Goal: Transaction & Acquisition: Download file/media

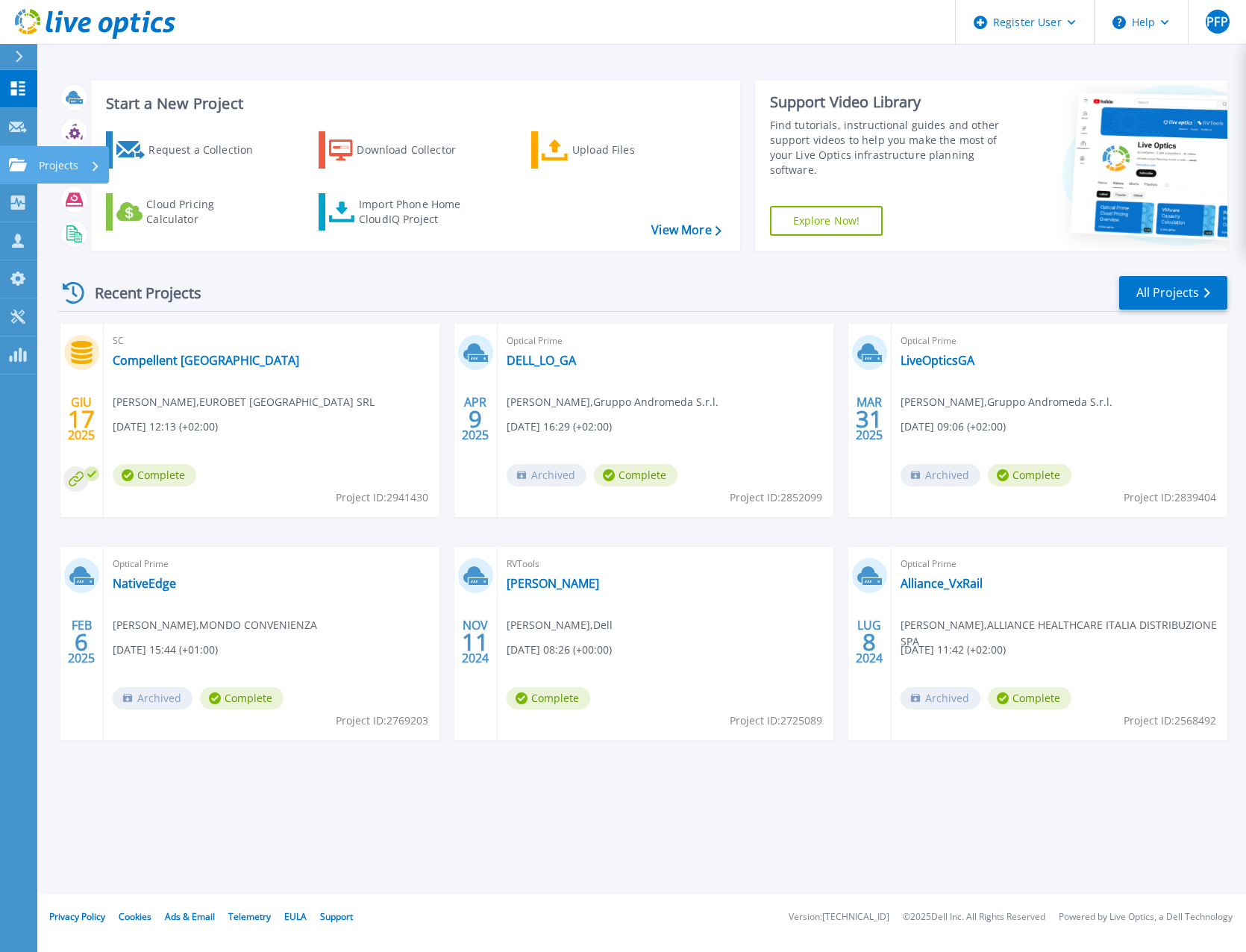
click at [15, 161] on icon at bounding box center [17, 164] width 18 height 13
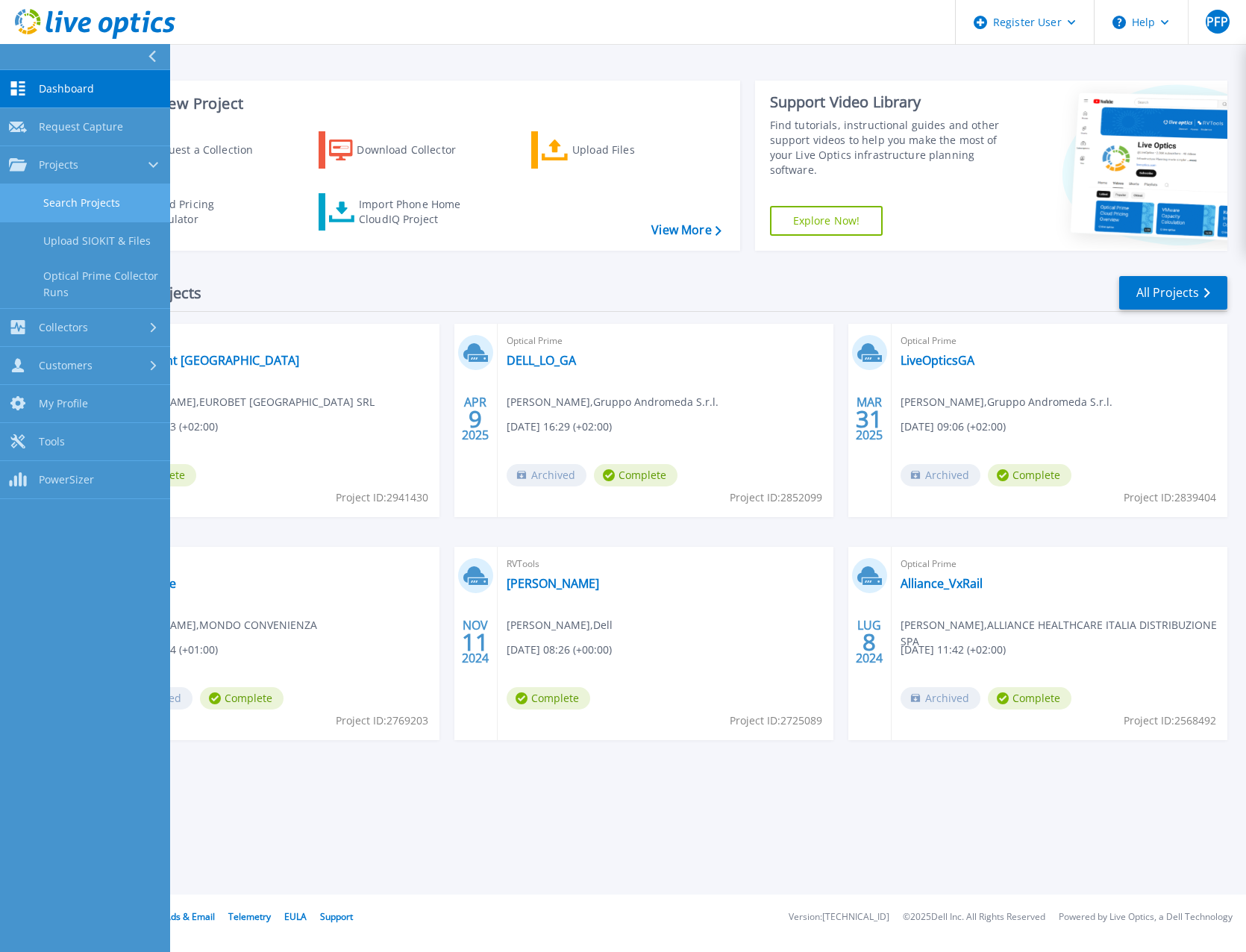
click at [73, 198] on link "Search Projects" at bounding box center [85, 203] width 170 height 38
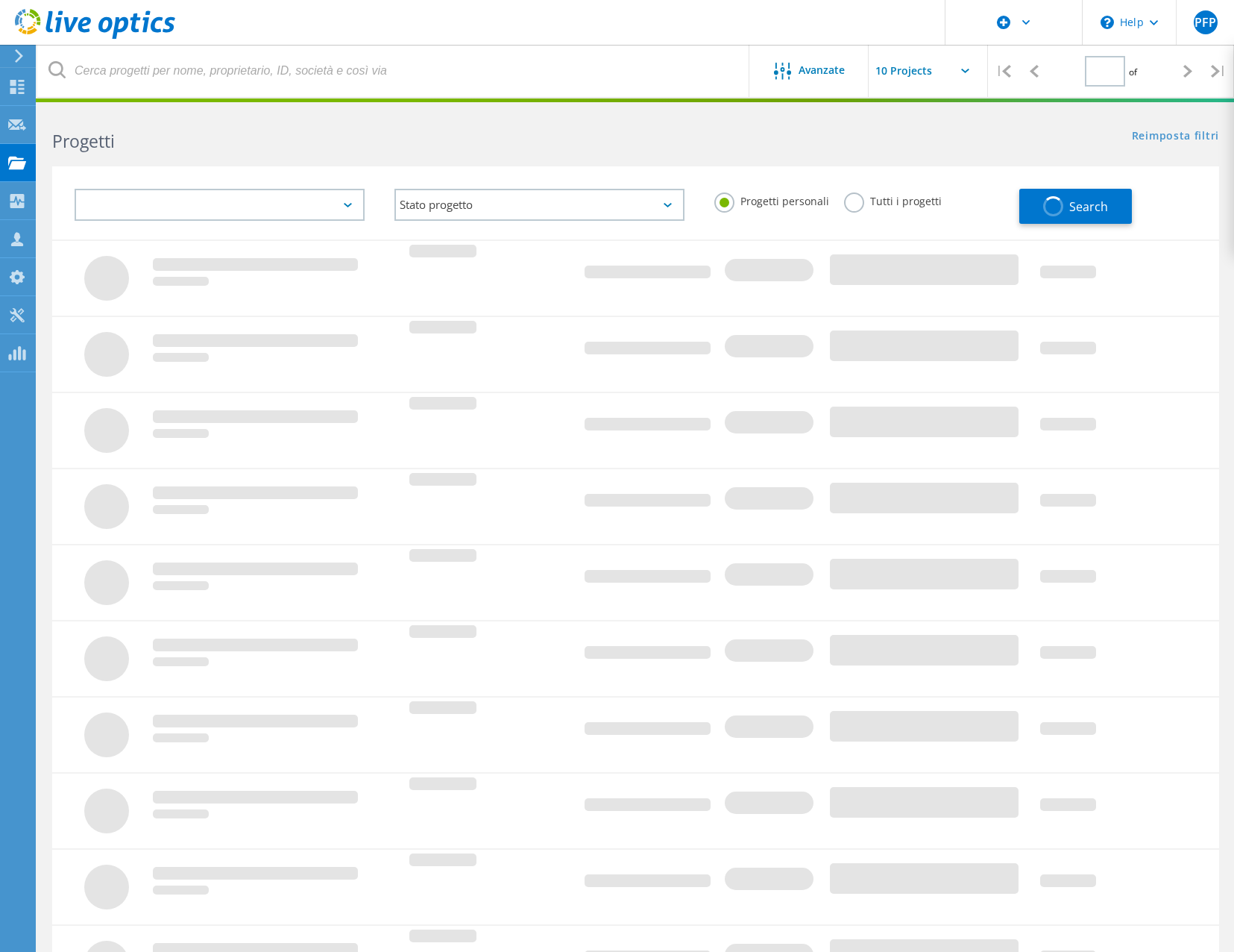
type input "1"
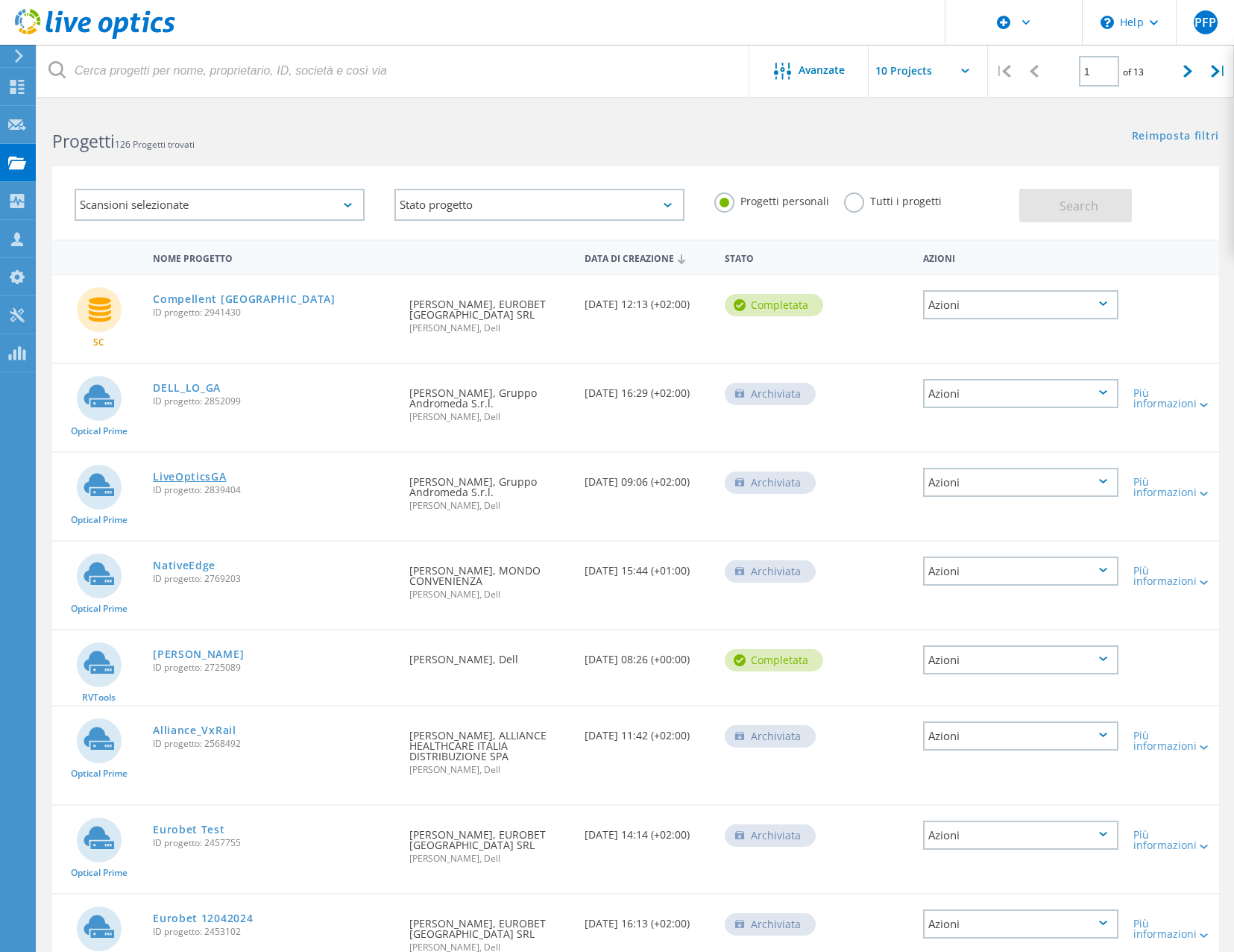
click at [218, 477] on link "LiveOpticsGA" at bounding box center [189, 476] width 73 height 10
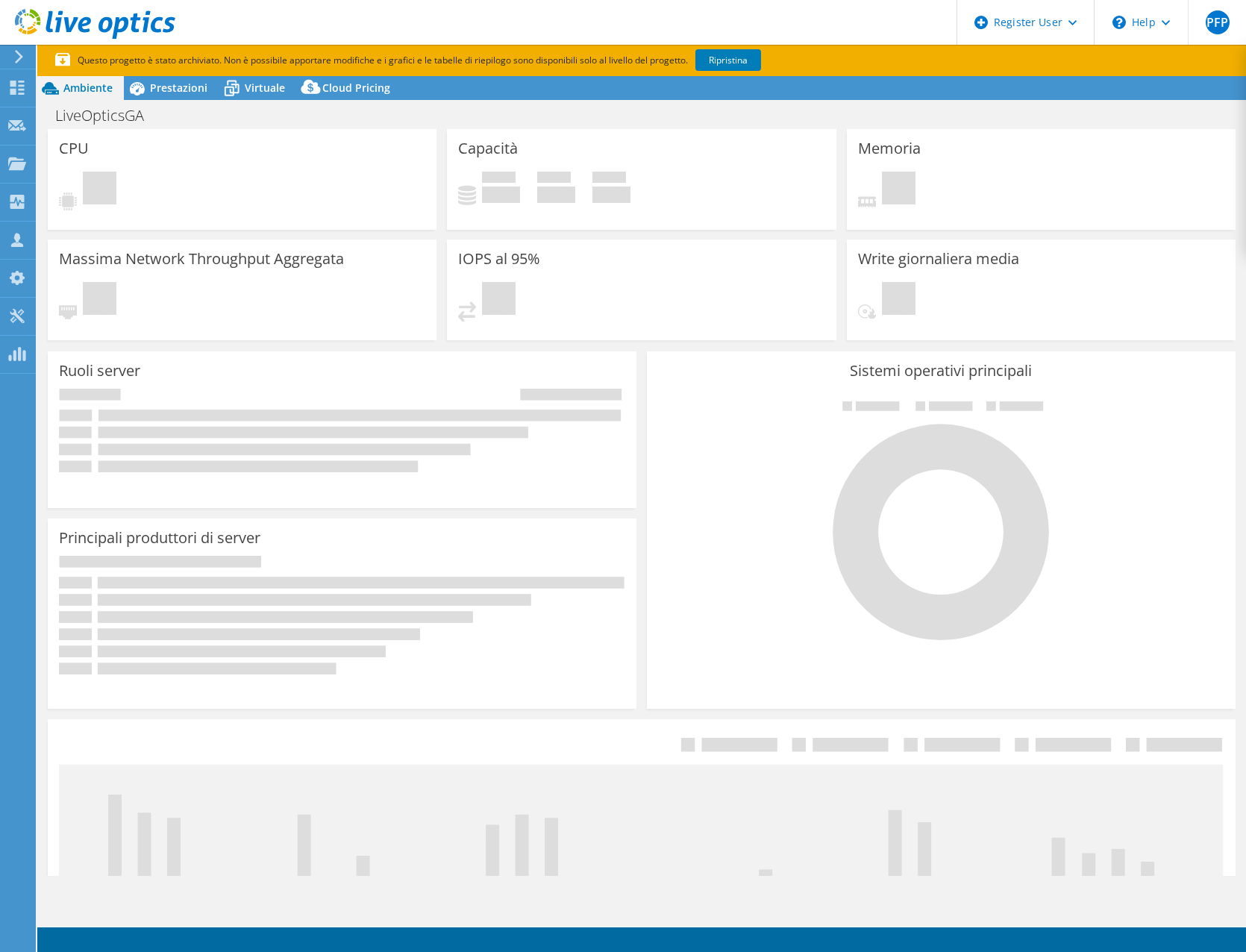
select select "USD"
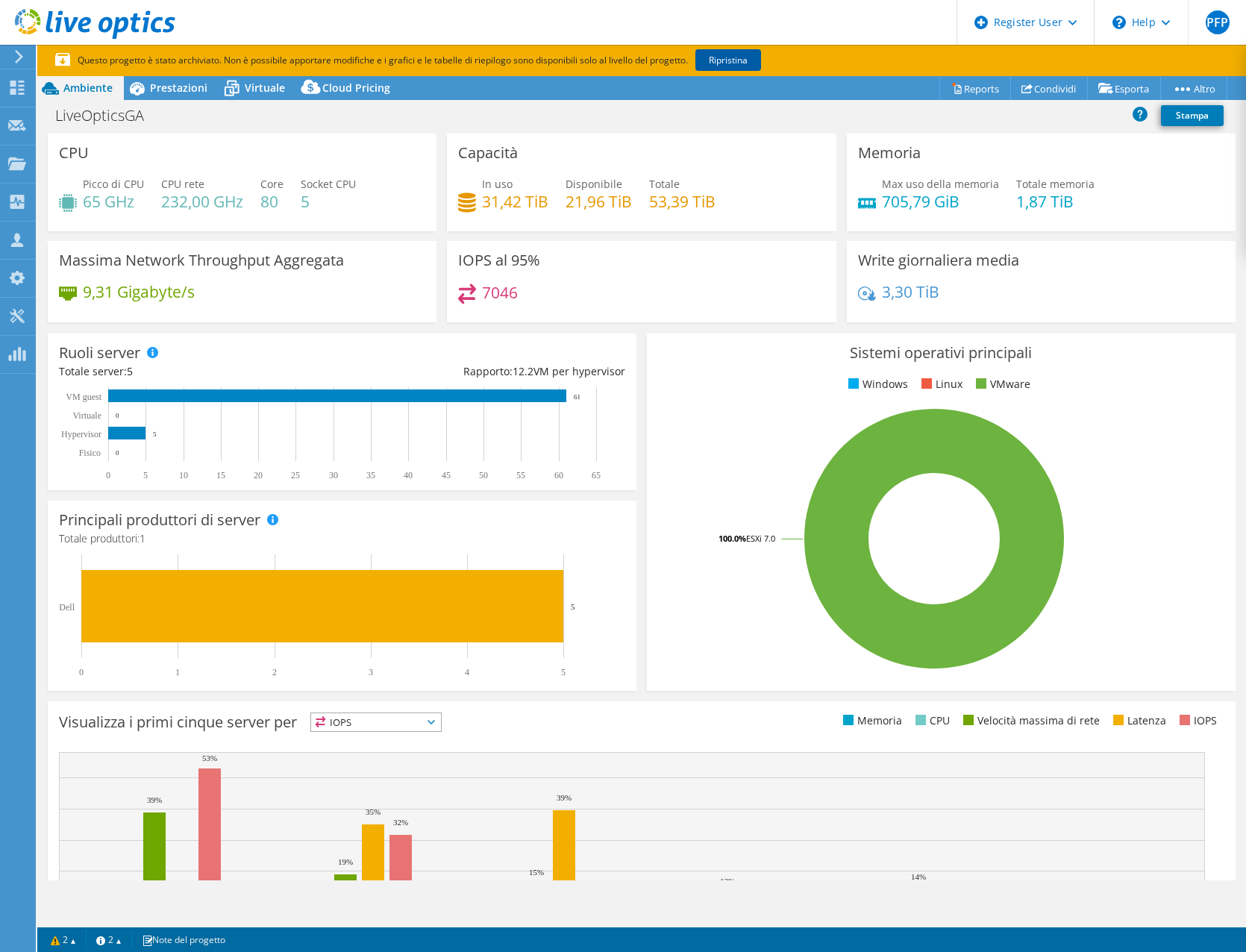
click at [741, 59] on link "Ripristina" at bounding box center [727, 59] width 66 height 21
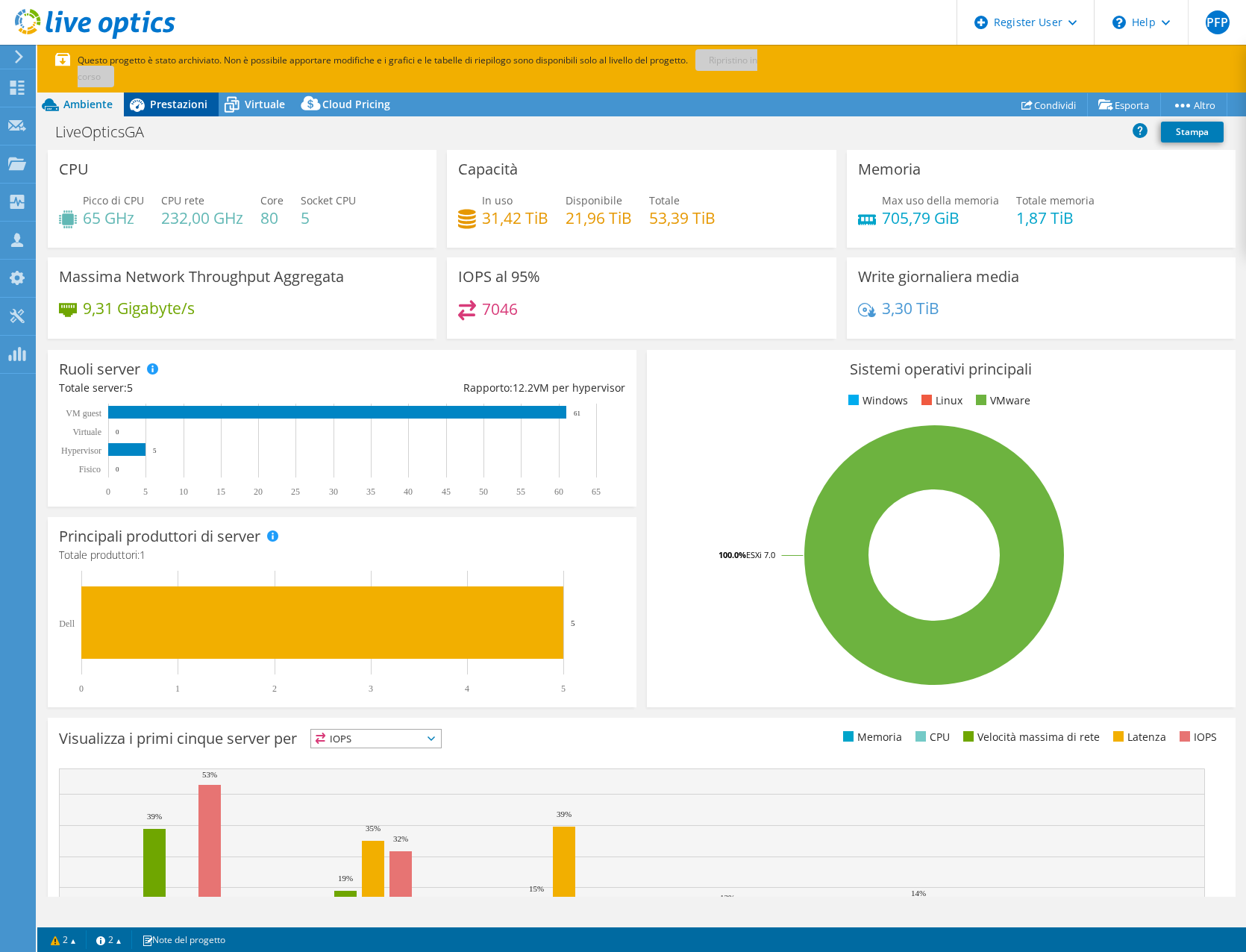
click at [178, 108] on span "Prestazioni" at bounding box center [179, 104] width 58 height 14
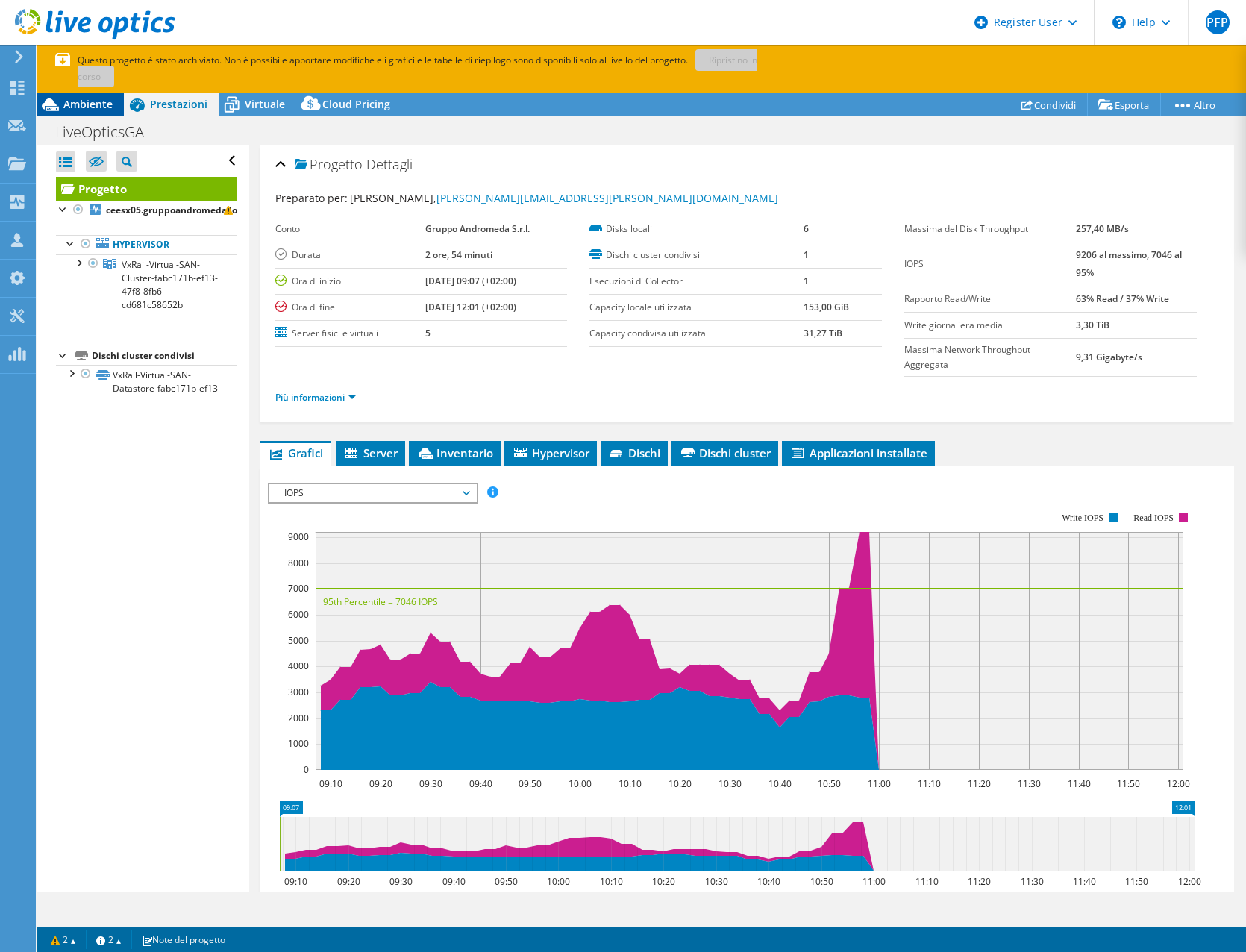
click at [96, 105] on span "Ambiente" at bounding box center [88, 104] width 49 height 14
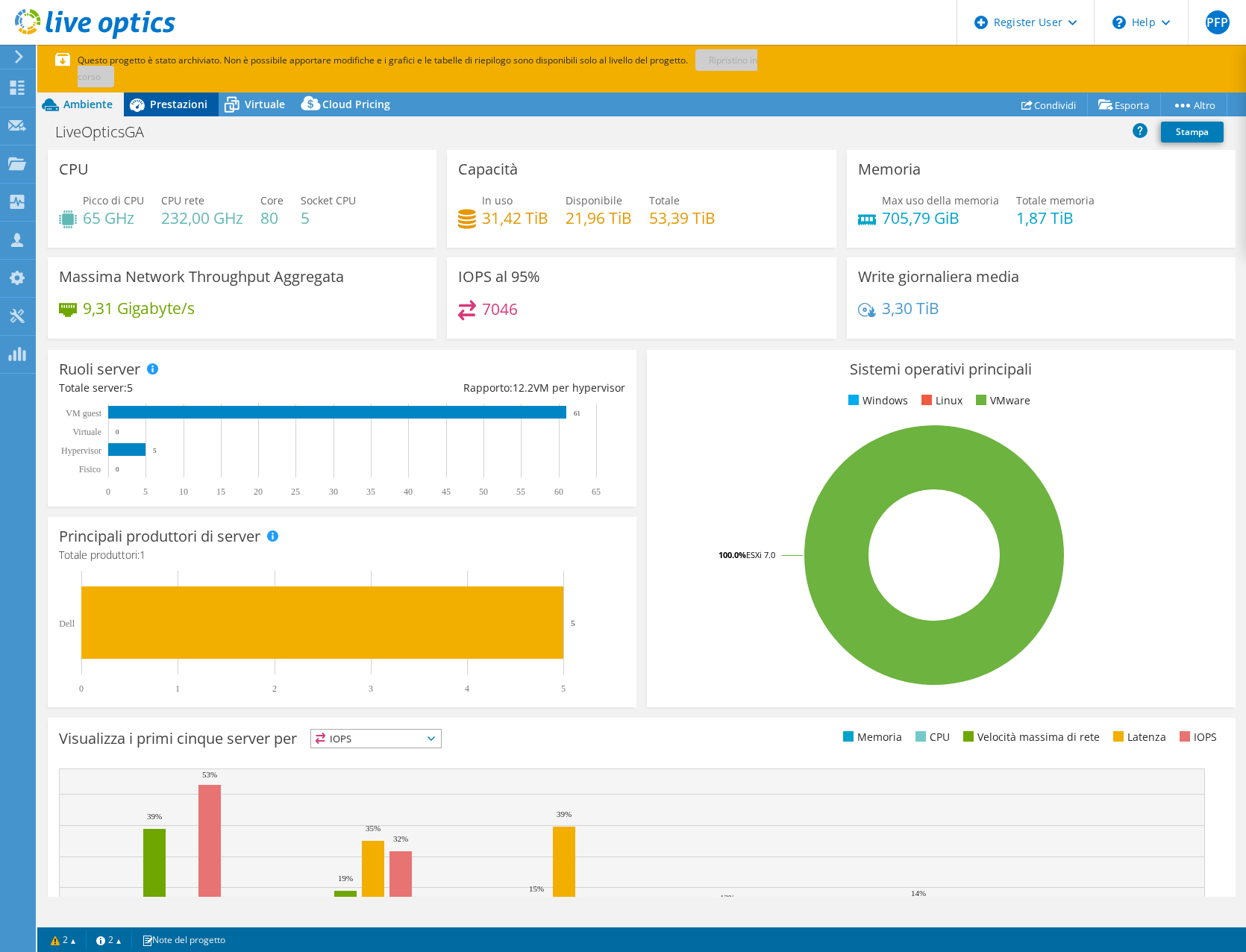
click at [172, 99] on span "Prestazioni" at bounding box center [179, 104] width 58 height 14
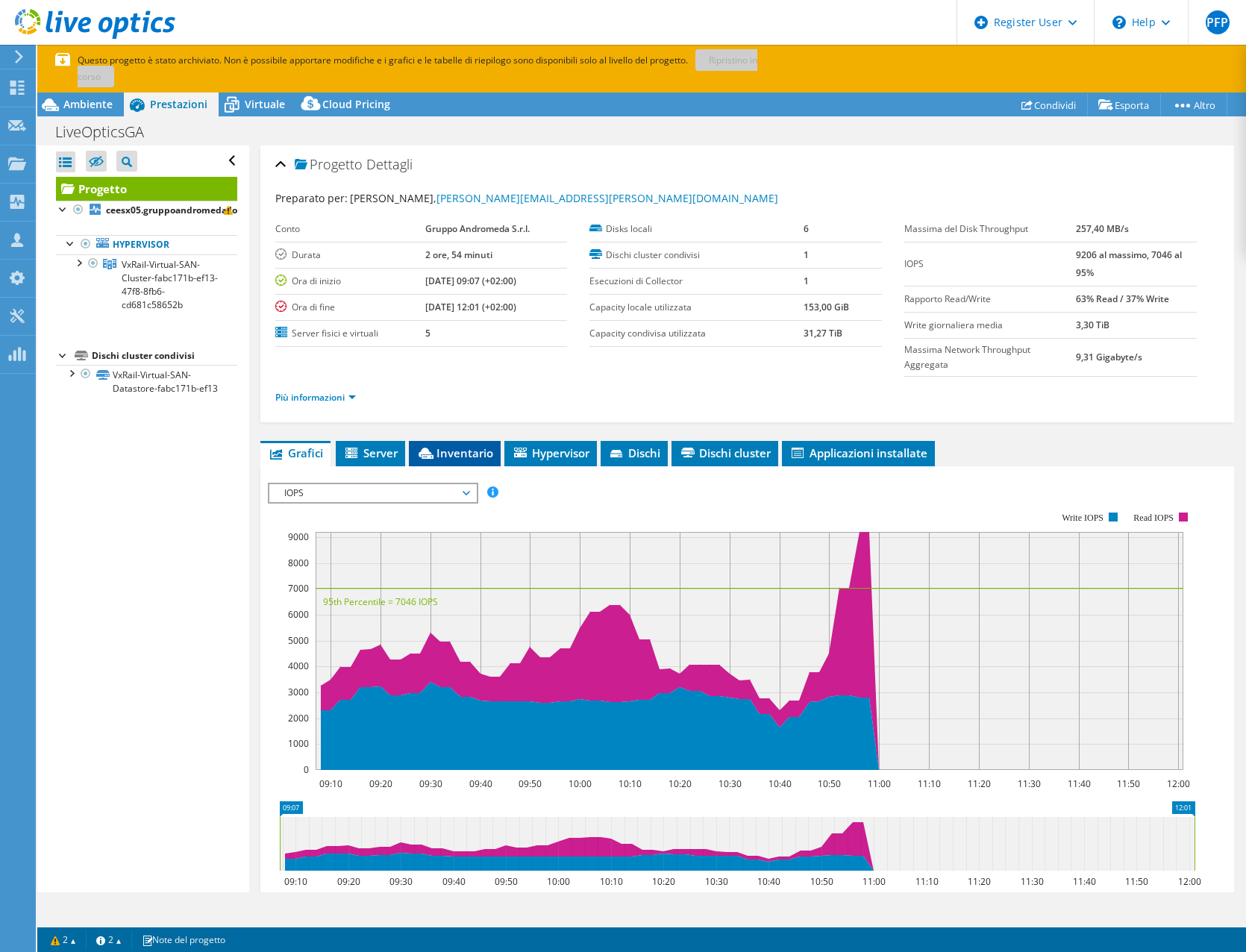
click at [455, 457] on span "Inventario" at bounding box center [454, 452] width 77 height 15
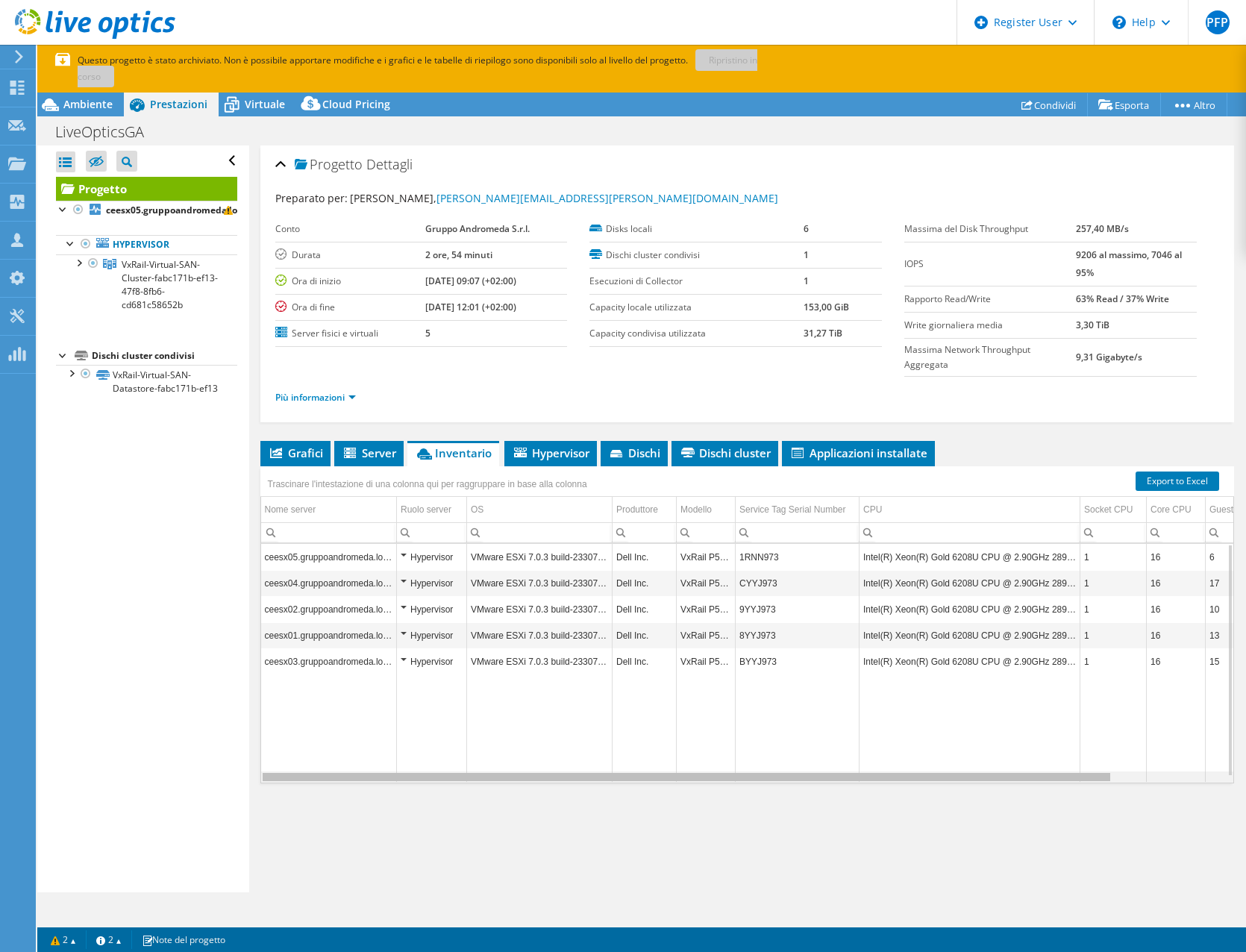
drag, startPoint x: 824, startPoint y: 781, endPoint x: 841, endPoint y: 799, distance: 24.8
click at [846, 804] on body "PFP Utente Dell [PERSON_NAME] [PERSON_NAME][EMAIL_ADDRESS][DOMAIN_NAME] Dell My…" at bounding box center [623, 476] width 1246 height 952
click at [558, 463] on li "Hypervisor" at bounding box center [550, 454] width 93 height 25
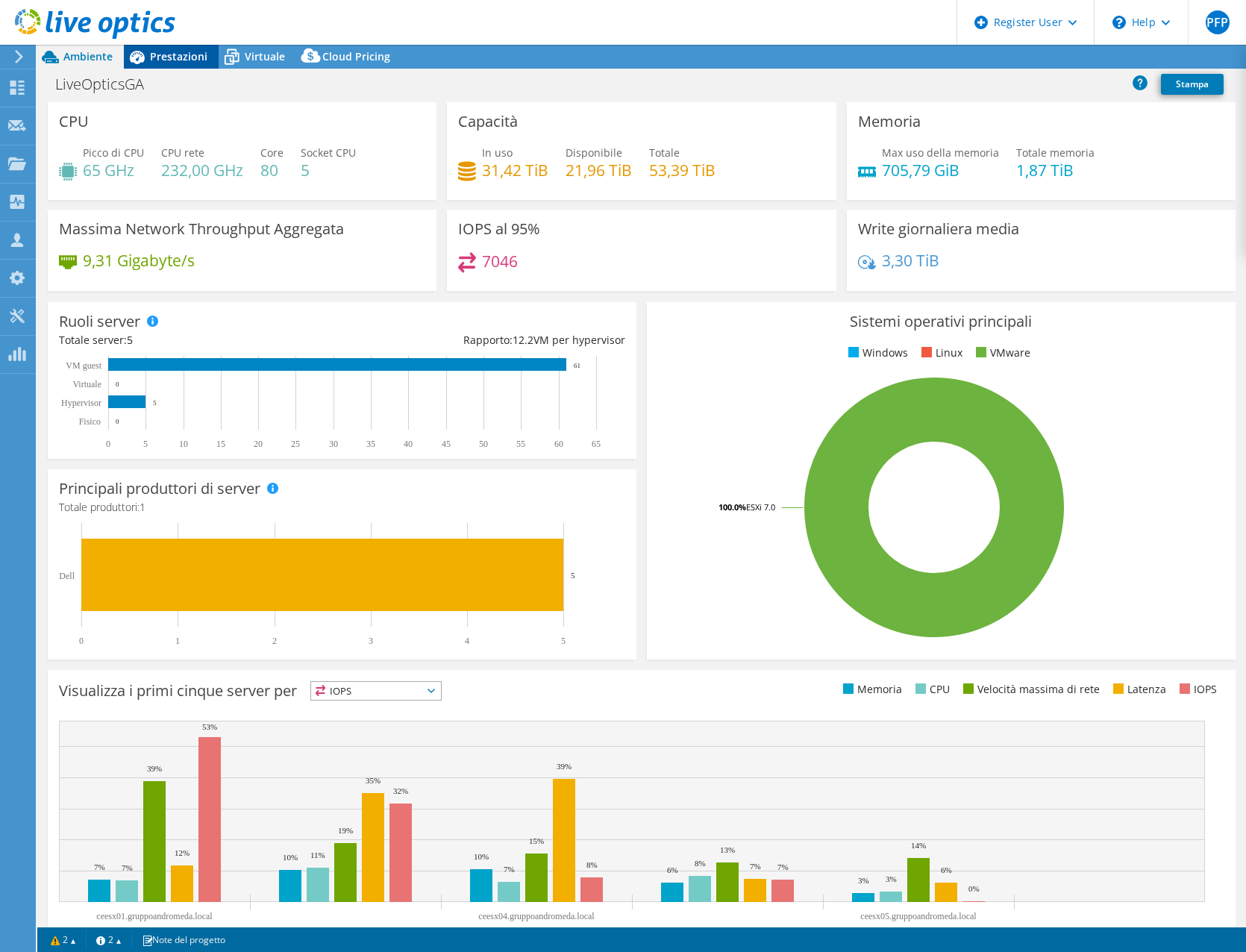
click at [165, 62] on span "Prestazioni" at bounding box center [179, 56] width 58 height 14
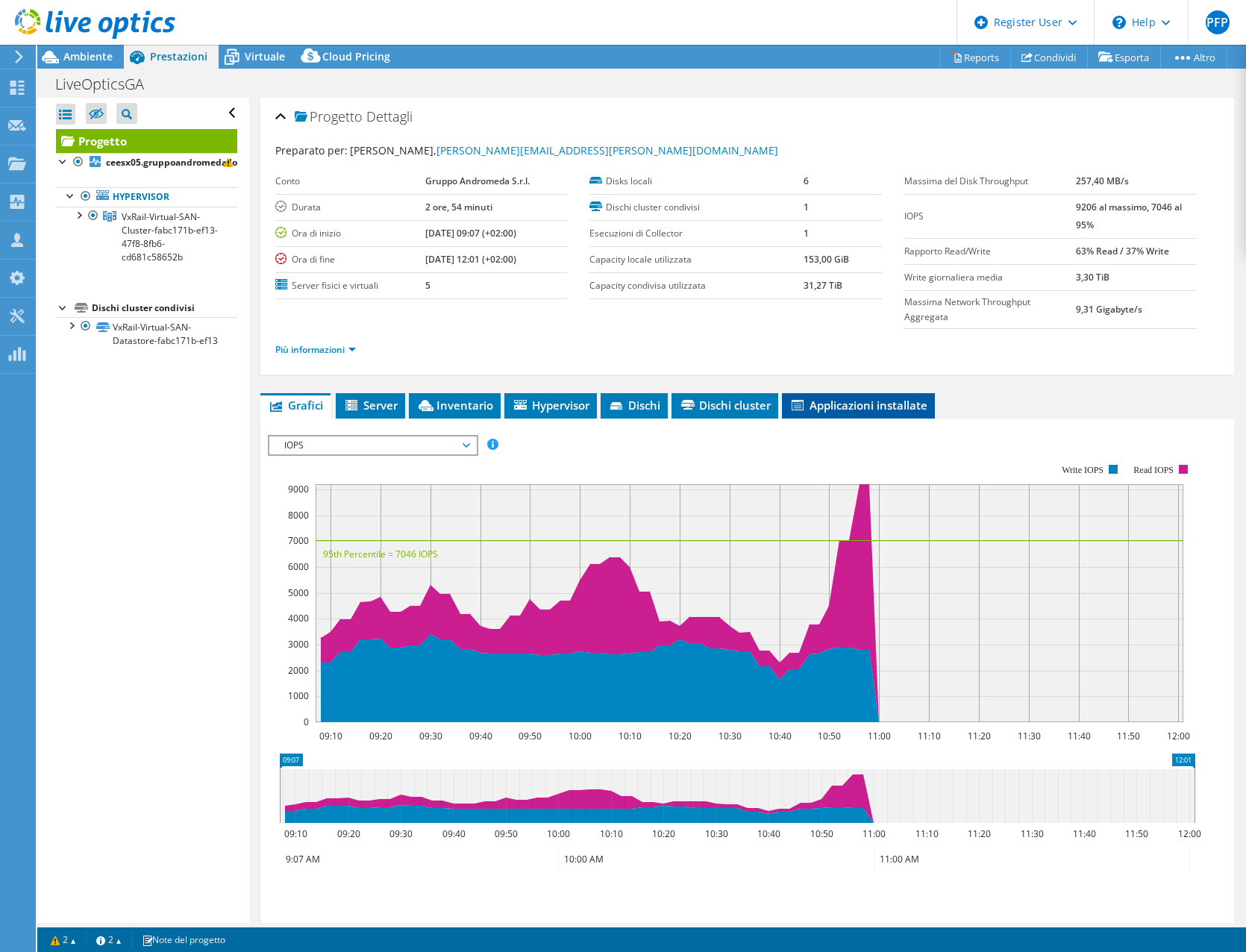
click at [832, 402] on span "Applicazioni installate" at bounding box center [858, 405] width 138 height 15
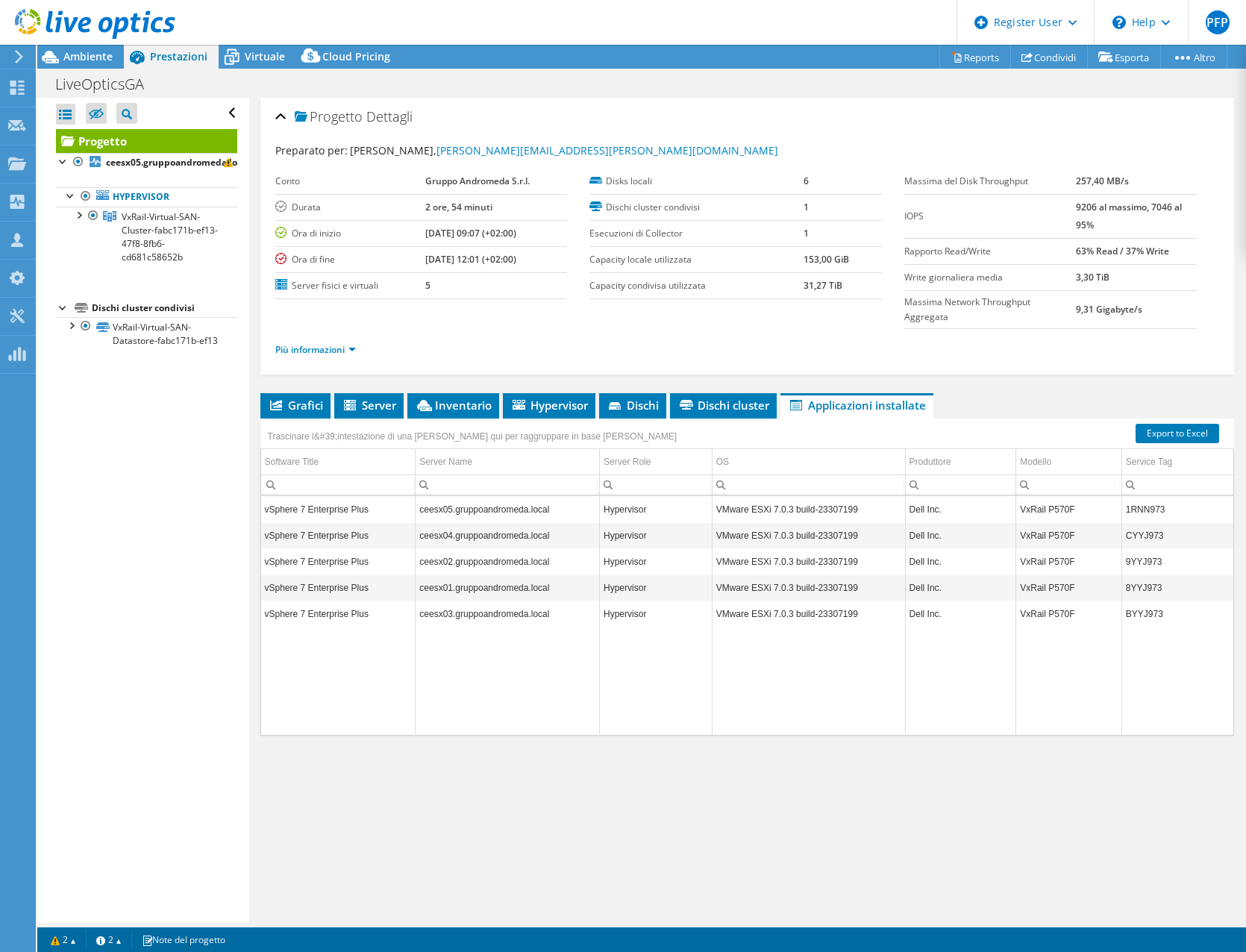
click at [1028, 659] on td "Data grid" at bounding box center [1069, 680] width 106 height 108
click at [732, 406] on span "Dischi cluster" at bounding box center [723, 405] width 92 height 15
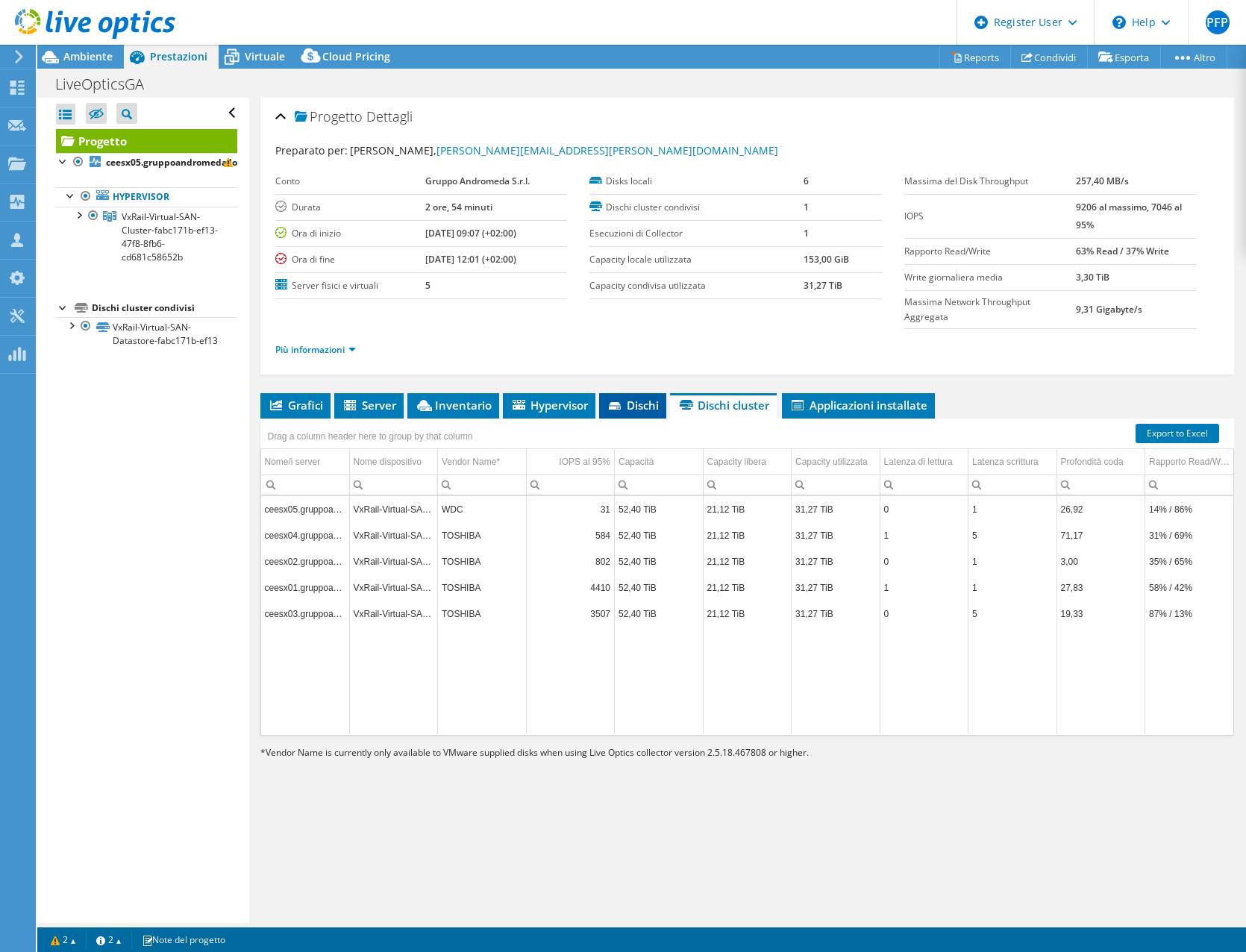
click at [640, 406] on span "Dischi" at bounding box center [632, 405] width 52 height 15
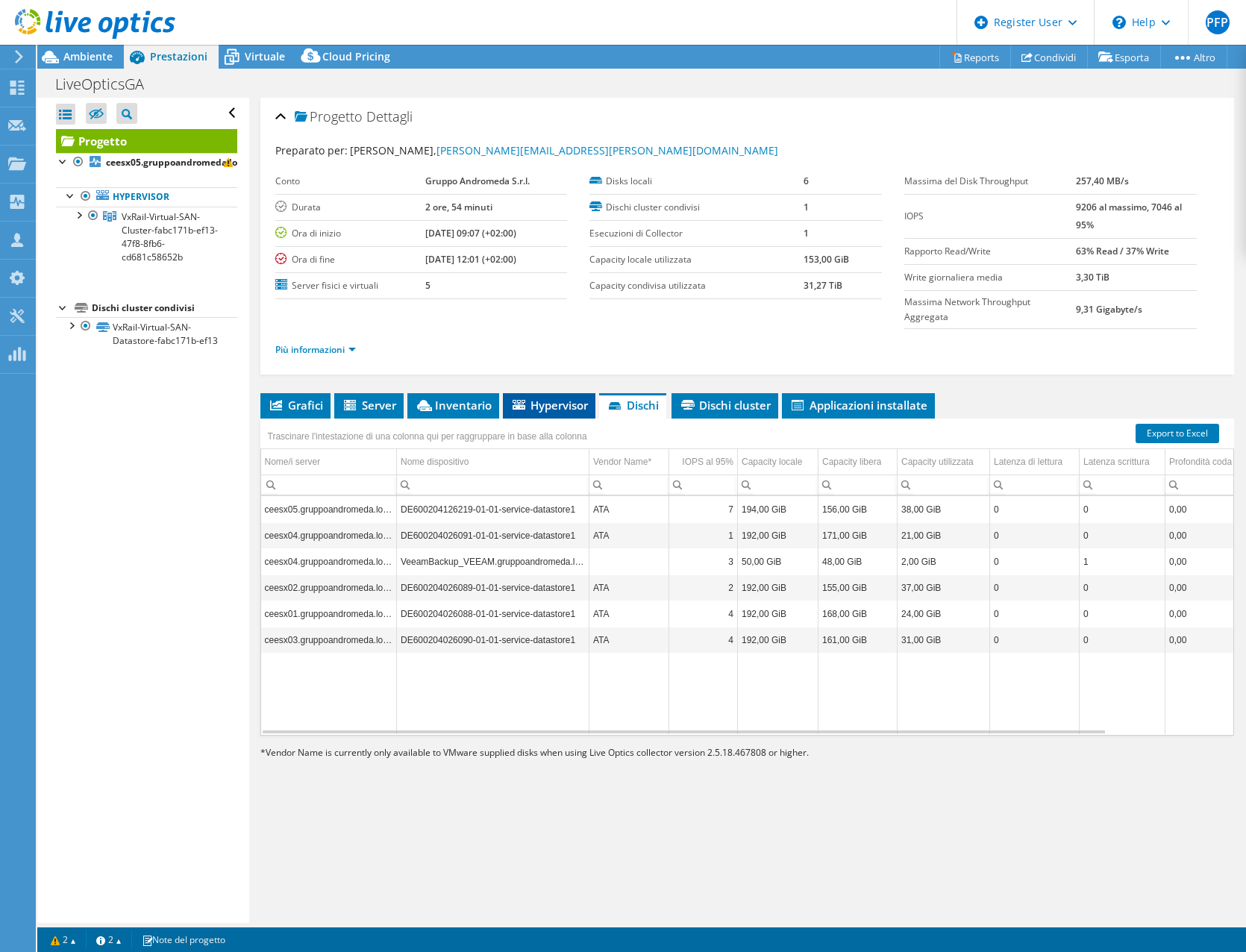
click at [560, 406] on span "Hypervisor" at bounding box center [549, 405] width 77 height 15
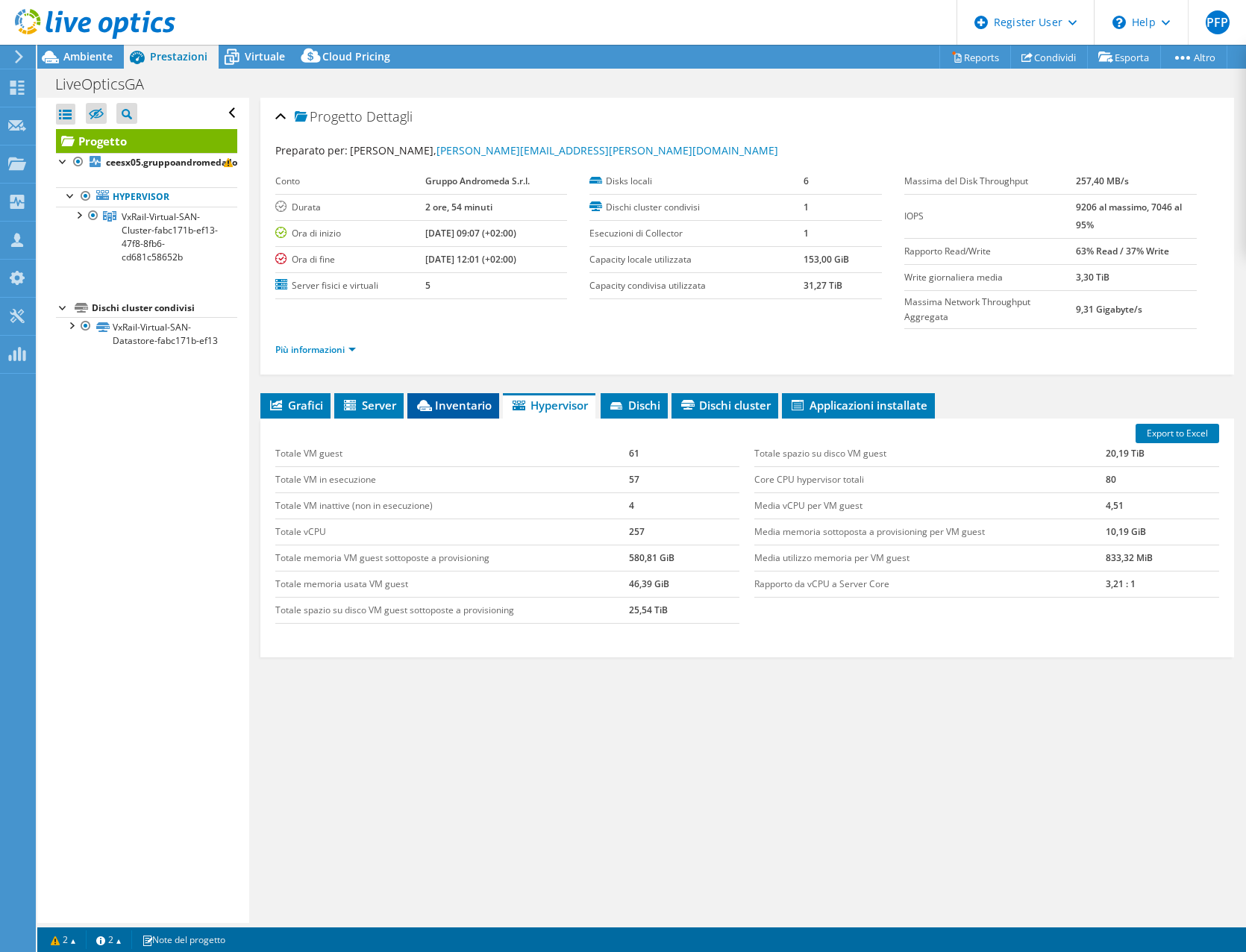
click at [436, 403] on span "Inventario" at bounding box center [453, 405] width 77 height 15
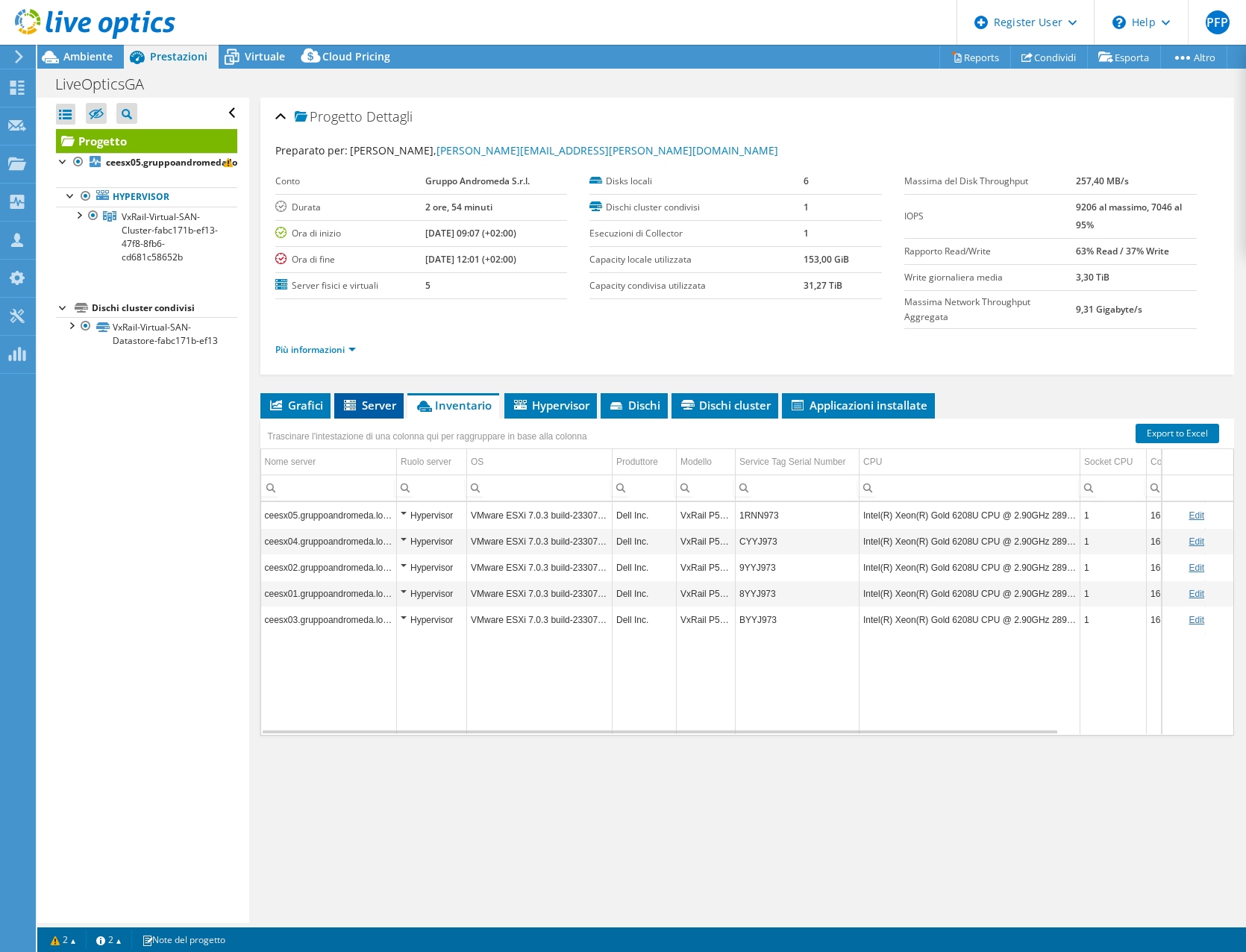
click at [363, 404] on span "Server" at bounding box center [368, 405] width 55 height 15
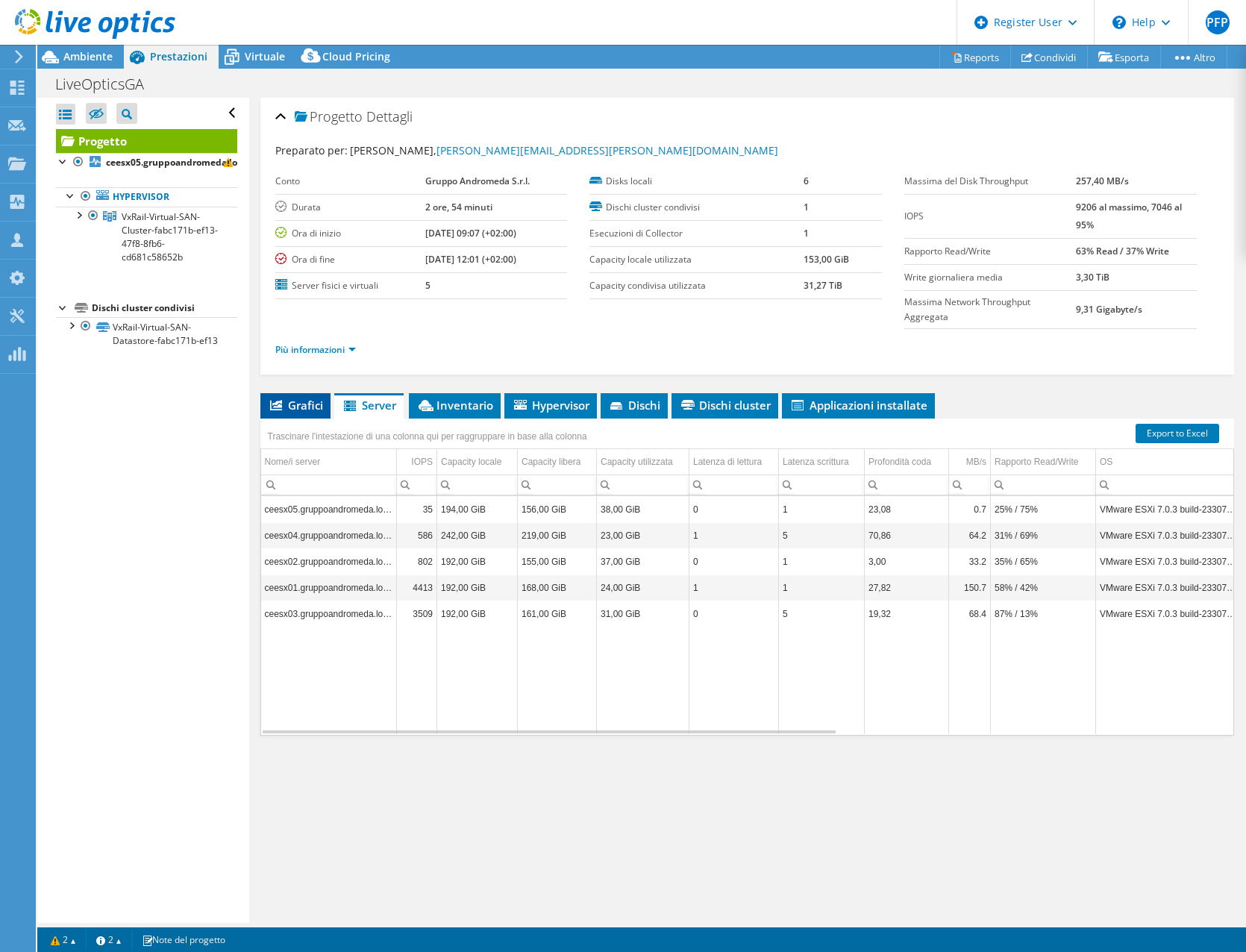
click at [293, 408] on span "Grafici" at bounding box center [296, 405] width 55 height 15
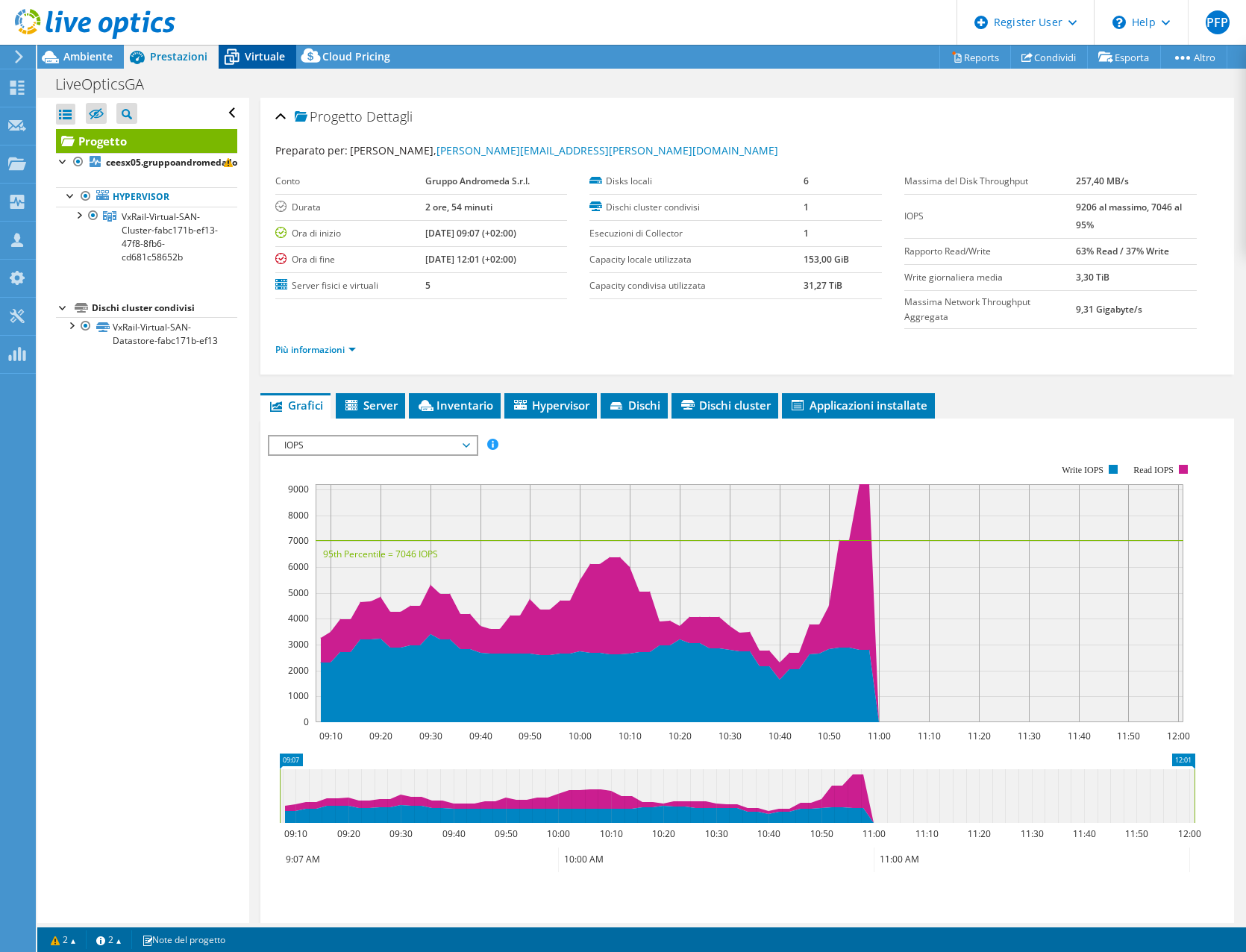
click at [236, 59] on icon at bounding box center [231, 57] width 26 height 26
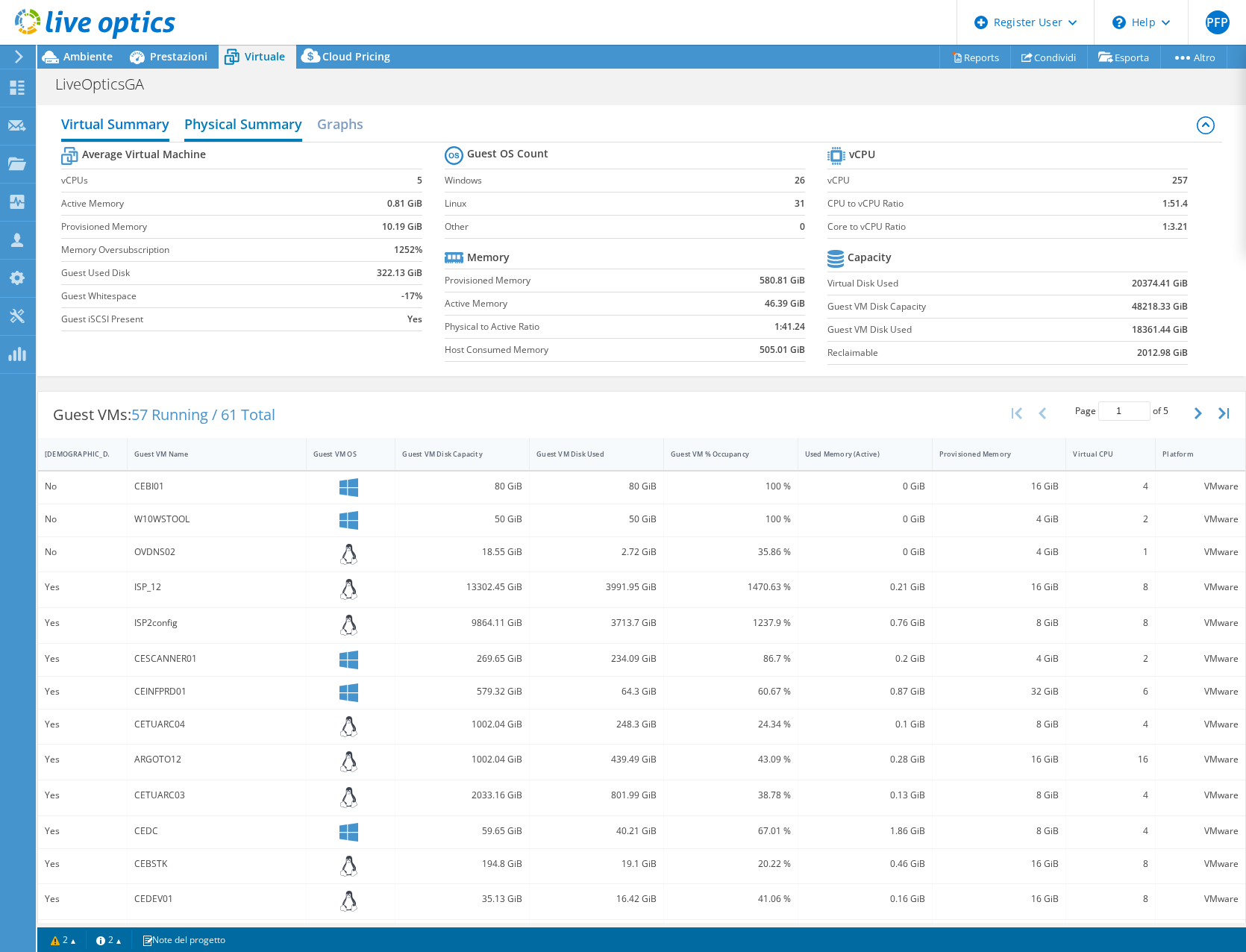
click at [258, 118] on h2 "Physical Summary" at bounding box center [243, 126] width 118 height 33
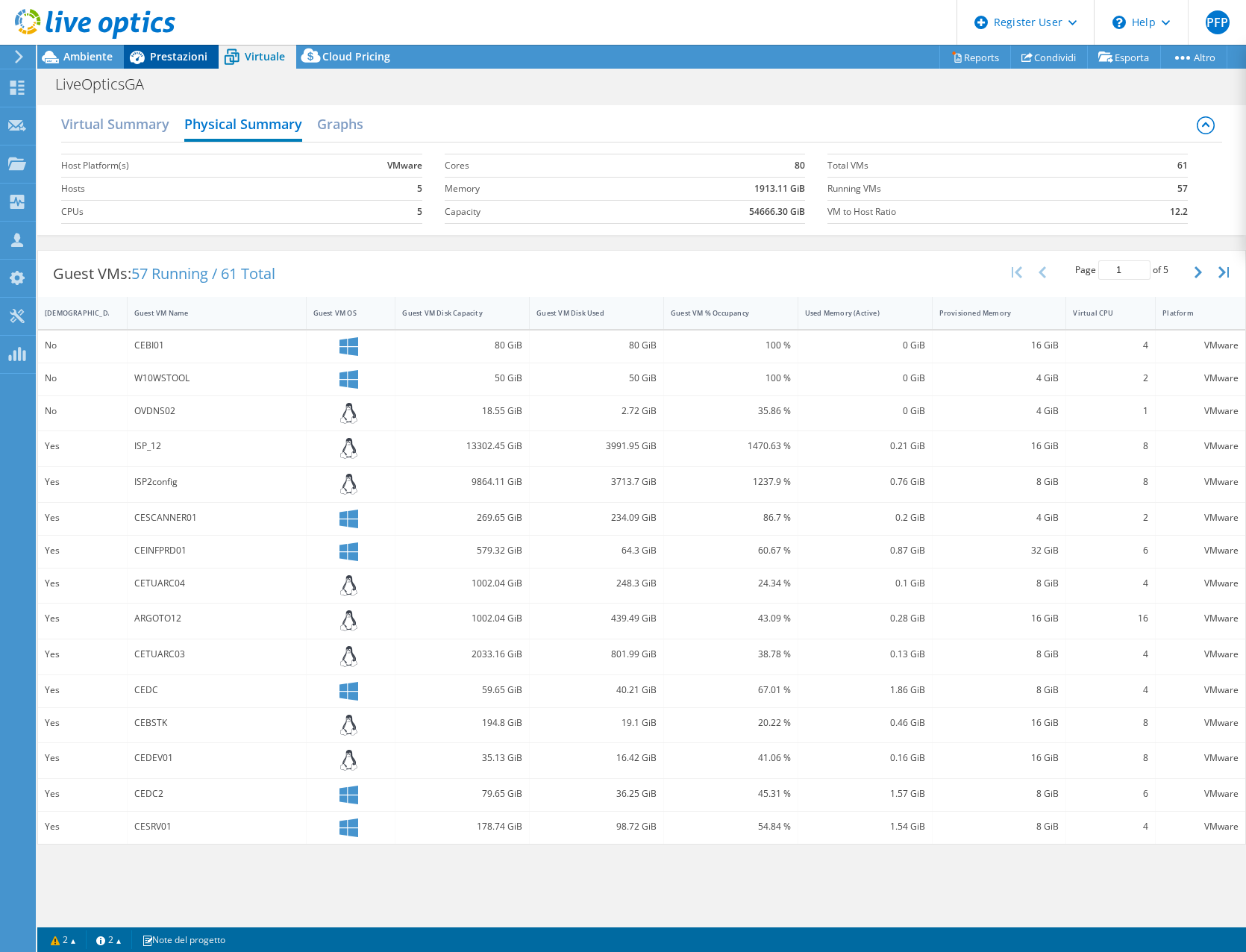
click at [176, 64] on div "Prestazioni" at bounding box center [172, 57] width 95 height 24
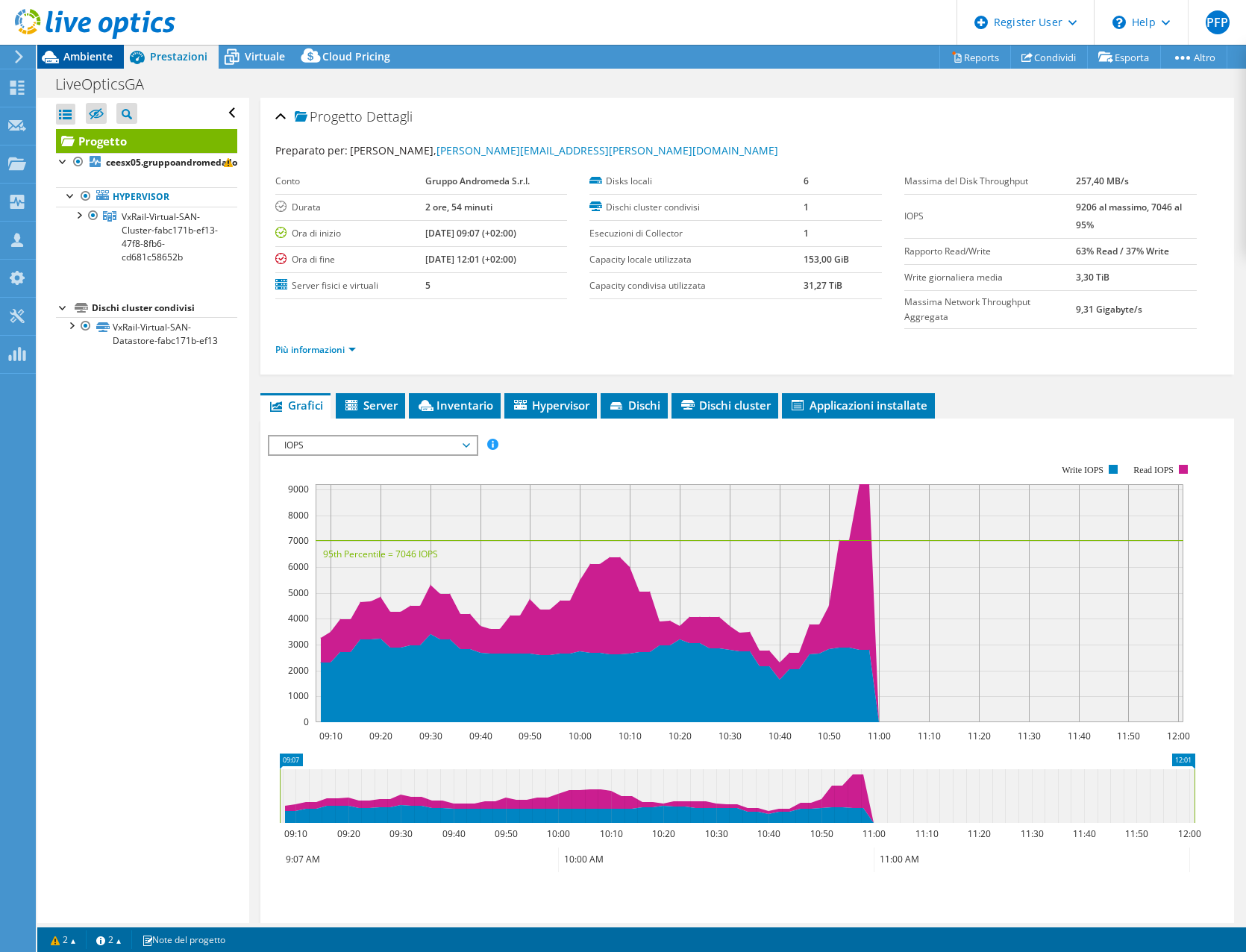
click at [100, 64] on div "Ambiente" at bounding box center [80, 57] width 86 height 24
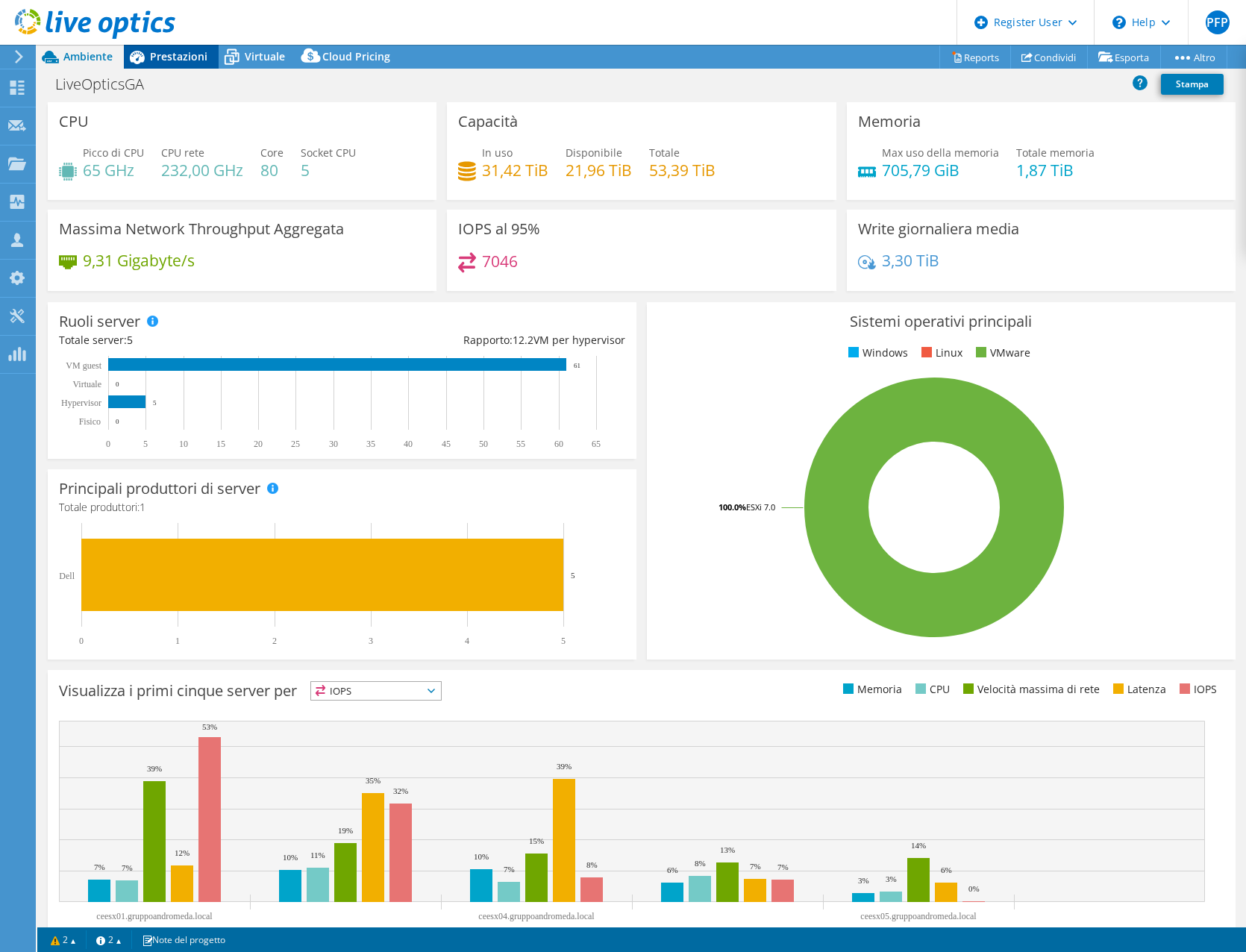
click at [152, 64] on div "Prestazioni" at bounding box center [172, 57] width 95 height 24
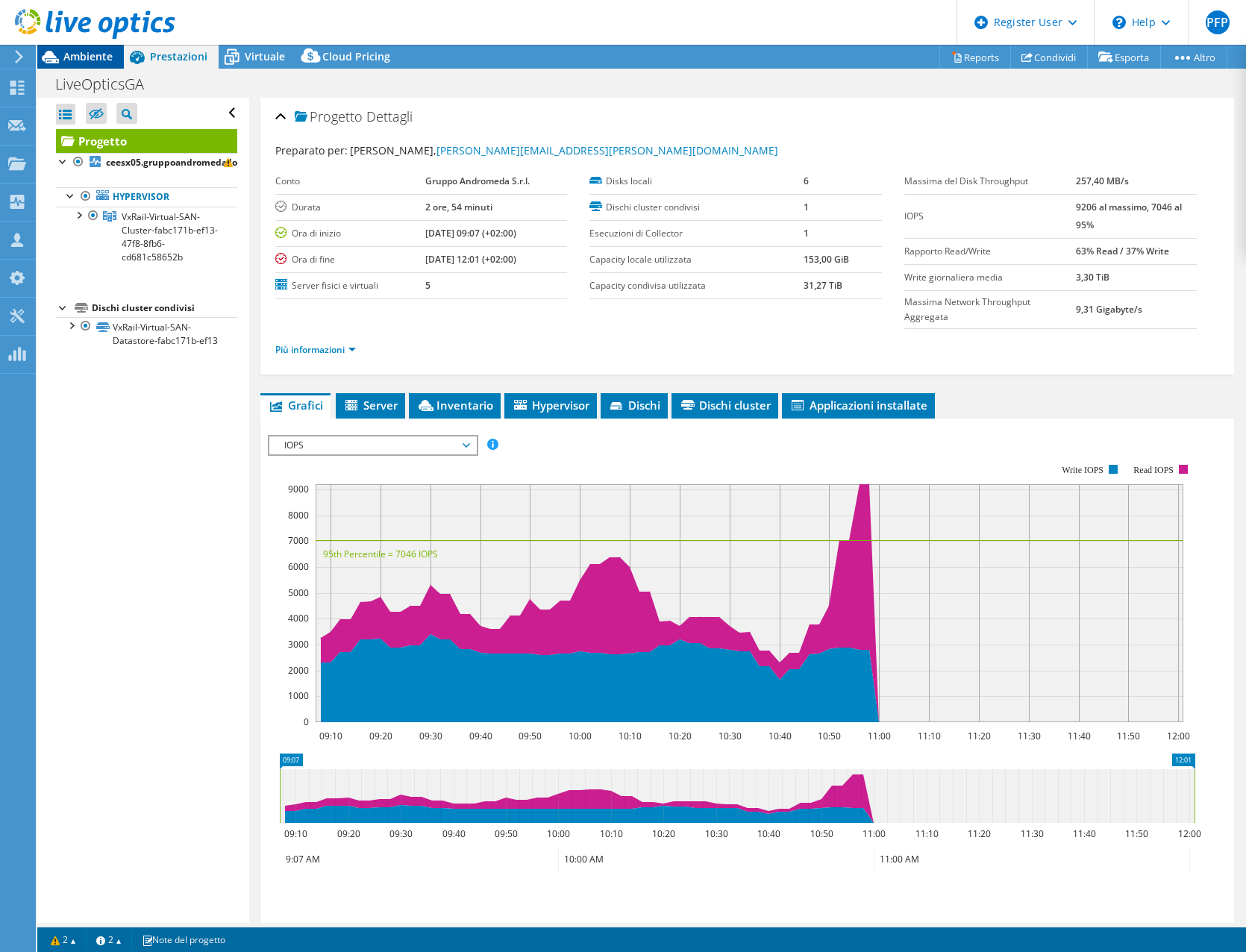
click at [99, 61] on span "Ambiente" at bounding box center [88, 56] width 49 height 14
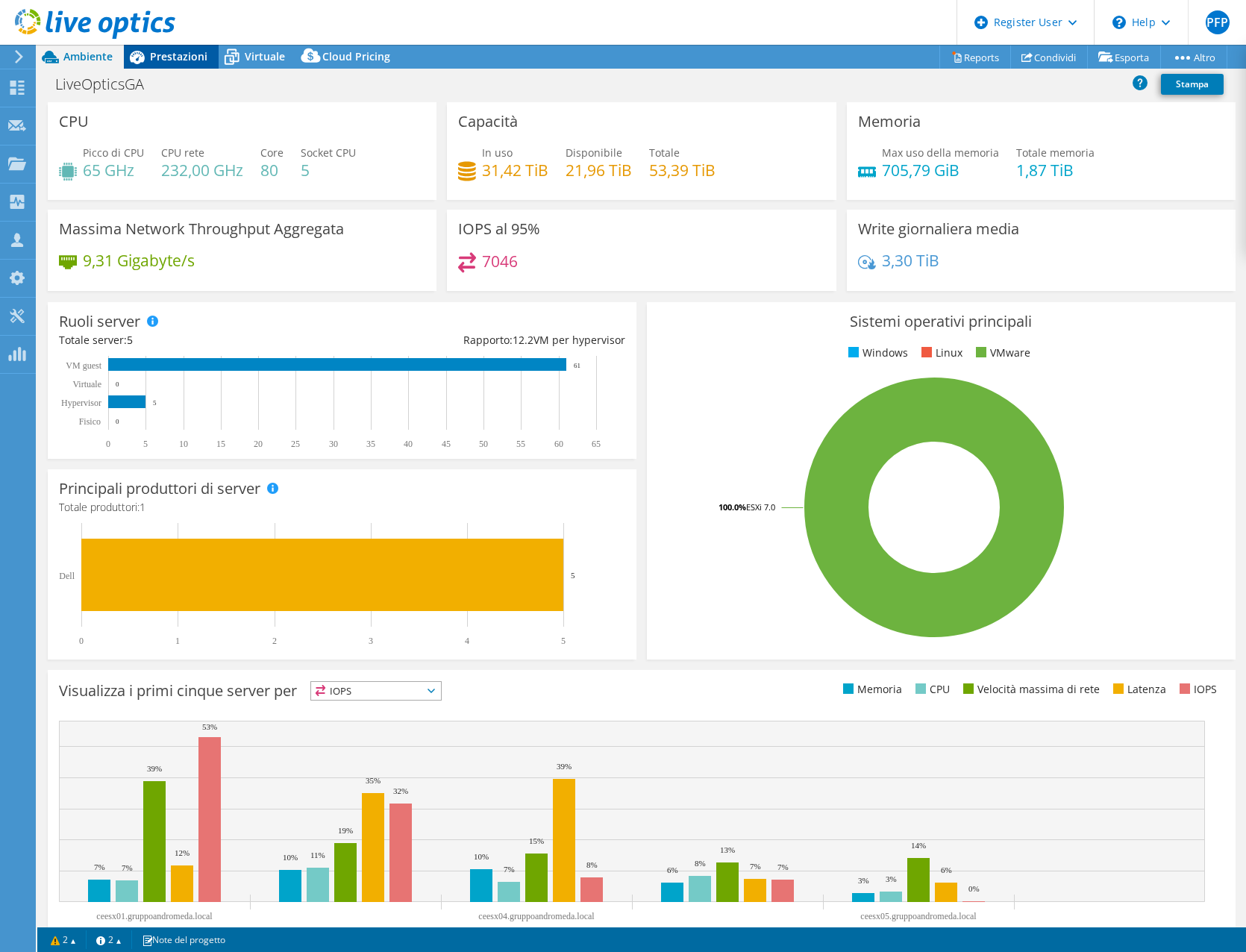
click at [182, 66] on div "Prestazioni" at bounding box center [172, 57] width 95 height 24
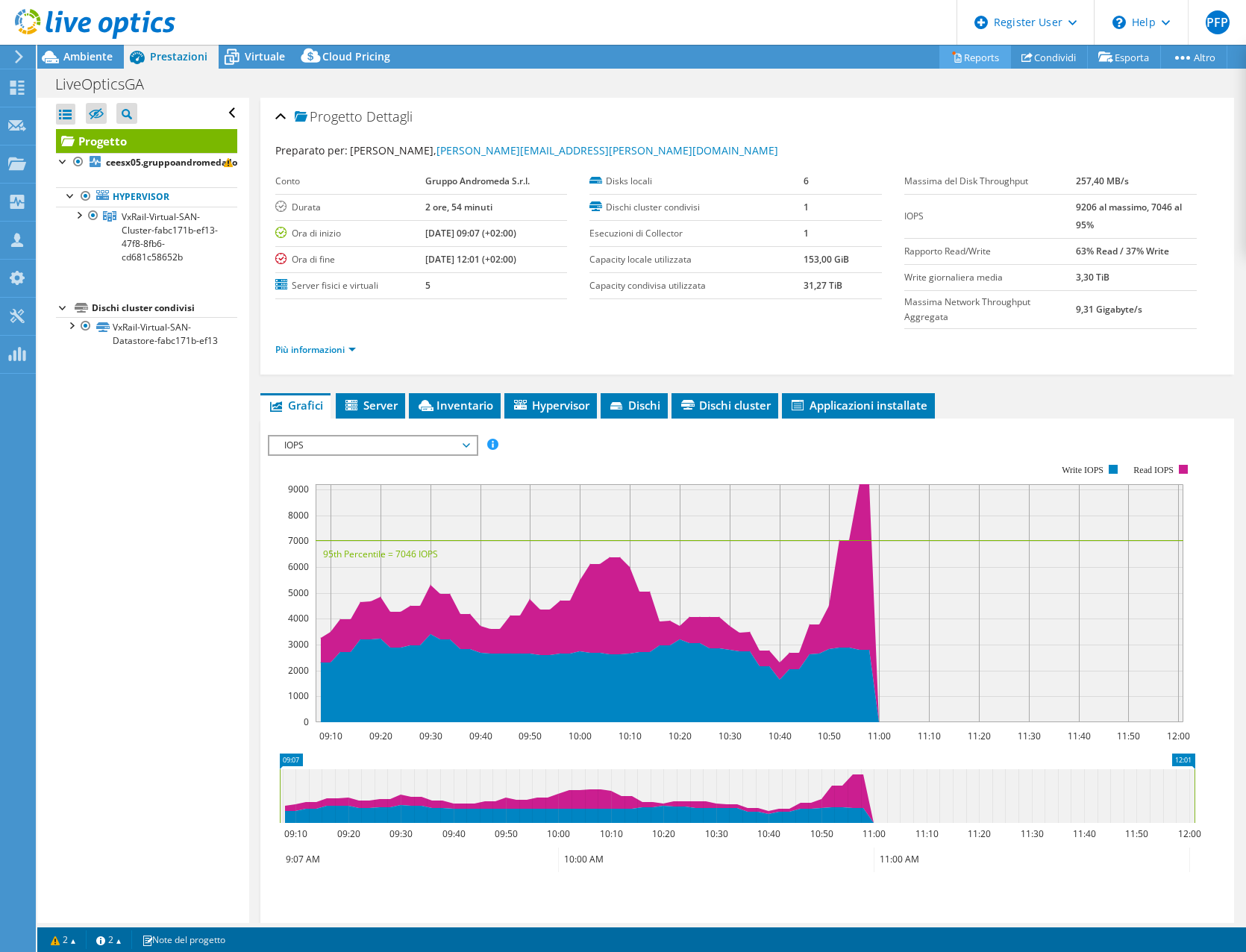
click at [995, 61] on link "Reports" at bounding box center [975, 57] width 72 height 23
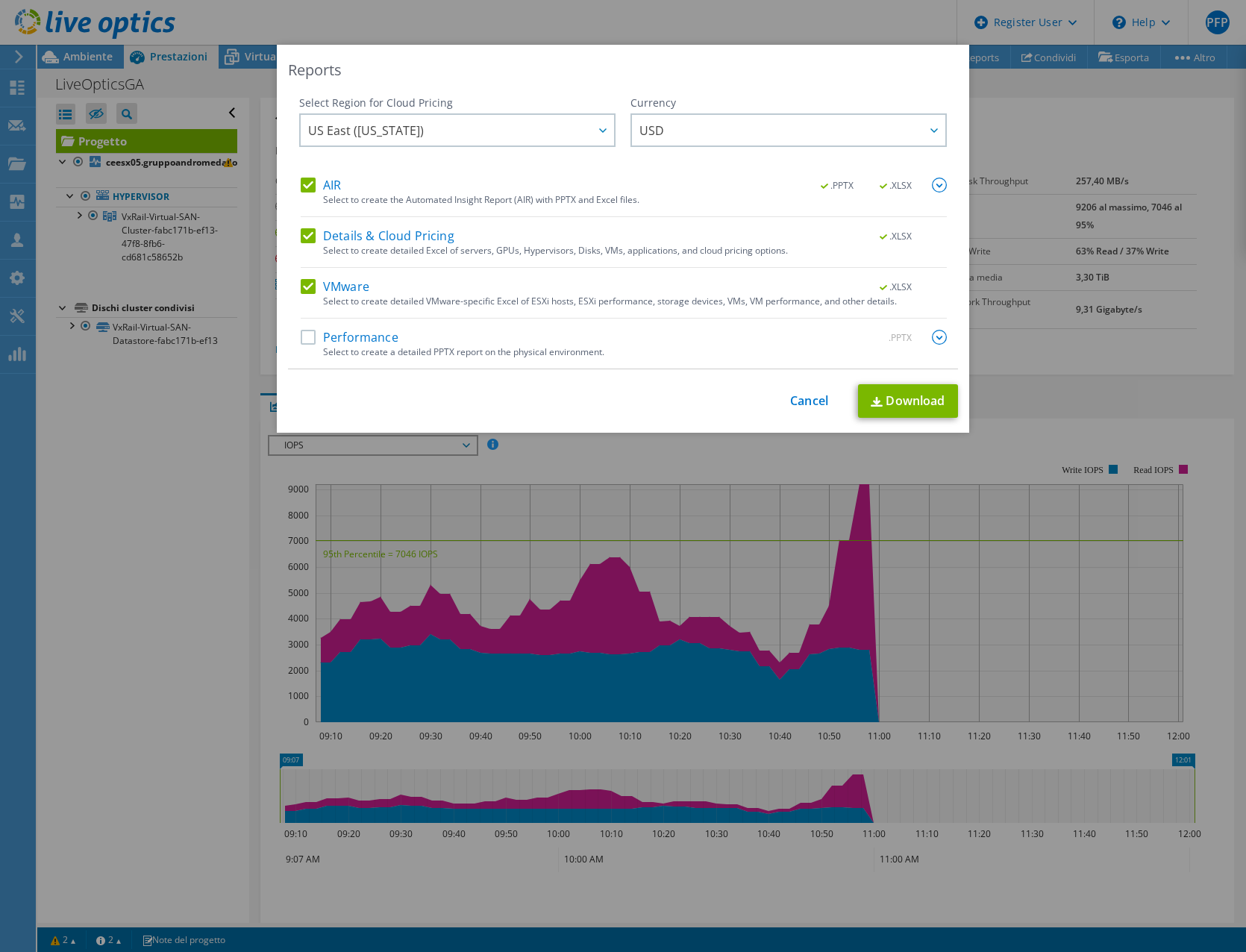
click at [307, 238] on label "Details & Cloud Pricing" at bounding box center [377, 236] width 153 height 15
click at [0, 0] on input "Details & Cloud Pricing" at bounding box center [0, 0] width 0 height 0
click at [939, 399] on link "Download" at bounding box center [908, 401] width 100 height 33
click at [596, 138] on div at bounding box center [602, 130] width 24 height 31
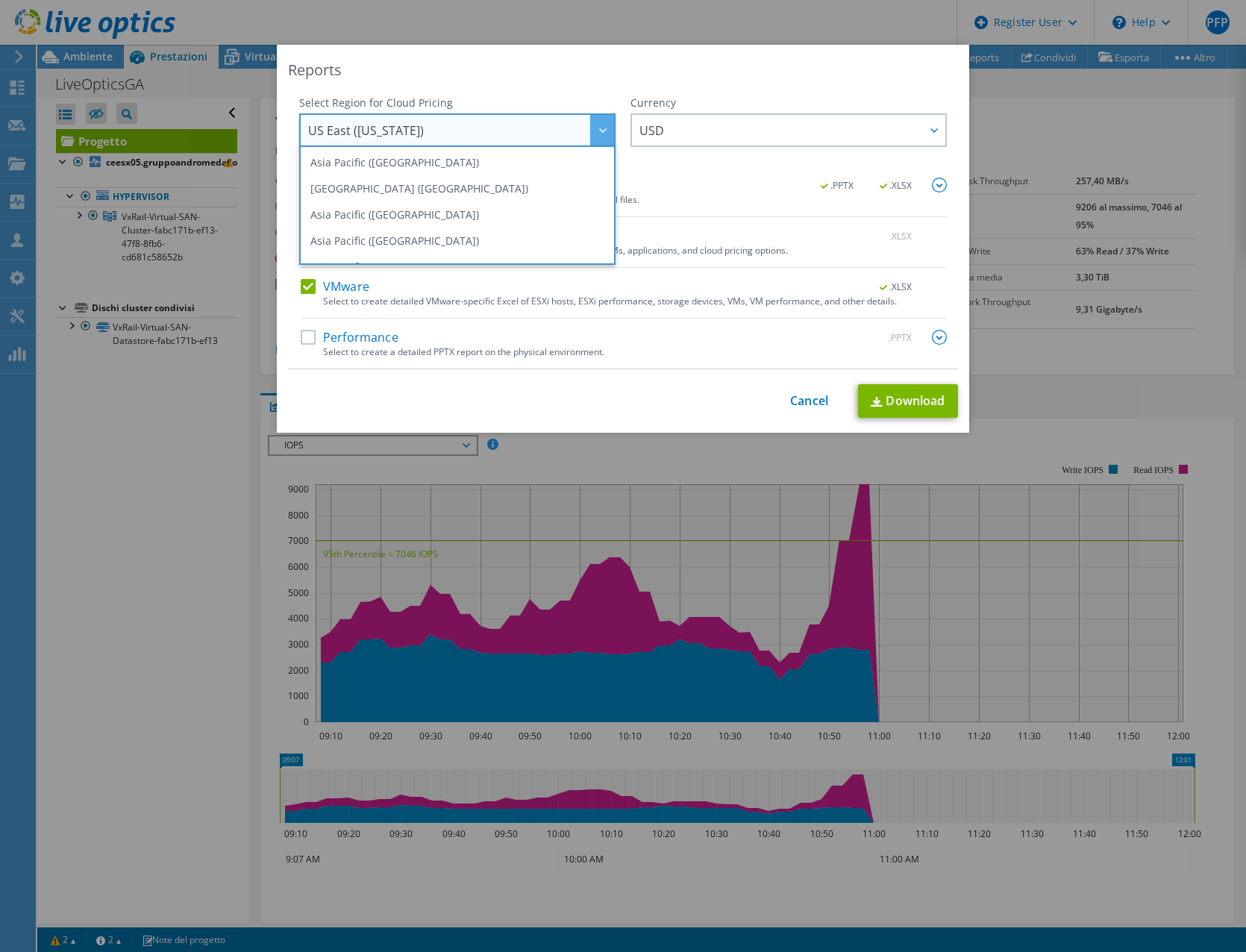
click at [529, 130] on span "US East ([US_STATE])" at bounding box center [461, 130] width 306 height 31
